Goal: Information Seeking & Learning: Understand process/instructions

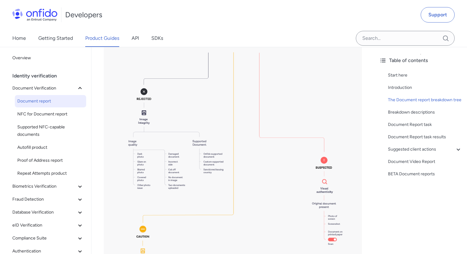
scroll to position [953, 0]
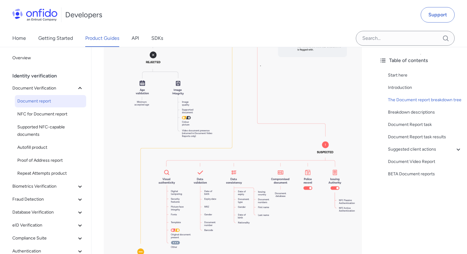
scroll to position [2207, 0]
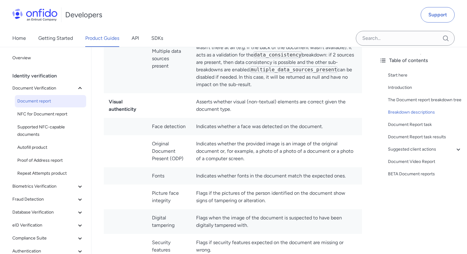
click at [254, 128] on td "Indicates whether a face was detected on the document." at bounding box center [276, 126] width 171 height 17
drag, startPoint x: 152, startPoint y: 127, endPoint x: 325, endPoint y: 130, distance: 172.8
click at [325, 130] on tr "Face detection Indicates whether a face was detected on the document." at bounding box center [233, 126] width 258 height 17
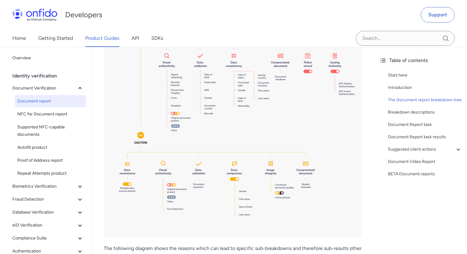
scroll to position [686, 0]
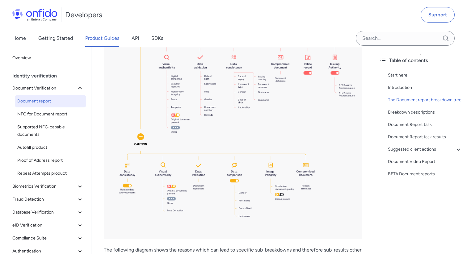
click at [172, 210] on img at bounding box center [233, 46] width 258 height 385
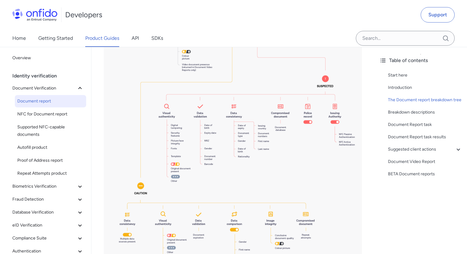
scroll to position [633, 0]
